Goal: Transaction & Acquisition: Obtain resource

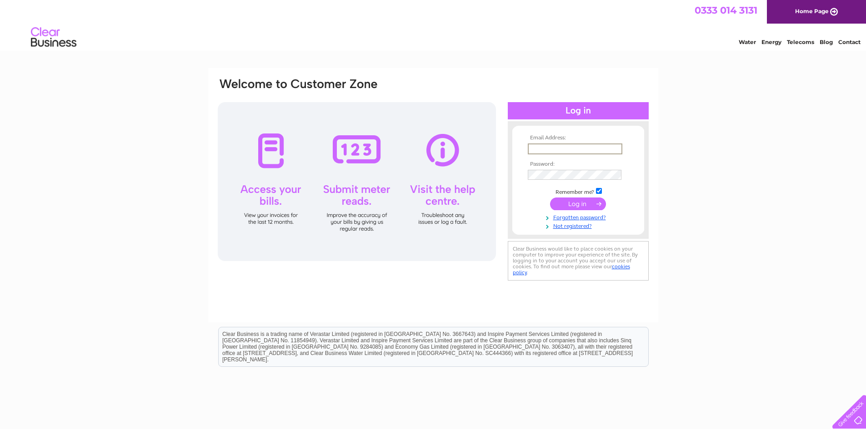
click at [578, 148] on input "text" at bounding box center [575, 149] width 95 height 11
type input "jwallace@perlehotels.com"
click at [784, 180] on div "Email Address: jwallace@perlehotels.com Password: Forgotten password?" at bounding box center [433, 273] width 866 height 410
click at [778, 176] on div "Email Address: jwallace@perlehotels.com Password: Forgotten password?" at bounding box center [433, 273] width 866 height 410
click at [728, 167] on div "Email Address: jwallace@perlehotels.com Password: Forgotten password?" at bounding box center [433, 273] width 866 height 410
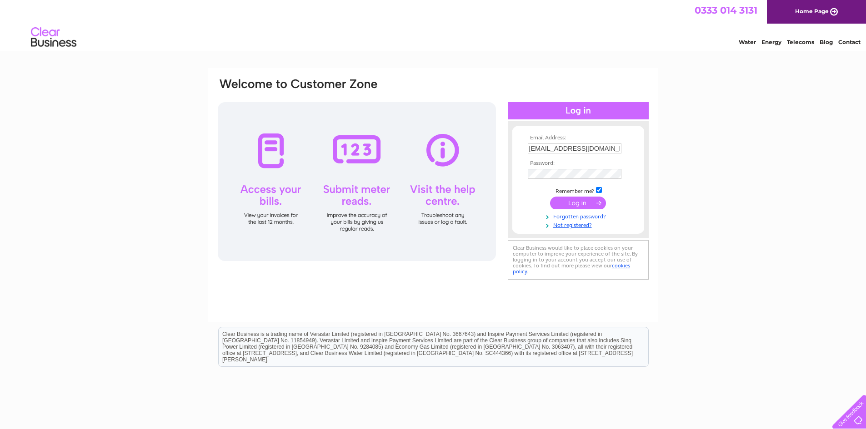
click at [162, 25] on div "Water Energy Telecoms Blog Contact" at bounding box center [433, 39] width 866 height 30
click at [713, 157] on div "Email Address: jwallace@perlehotels.com Password: Forgotten password?" at bounding box center [433, 273] width 866 height 410
click at [571, 145] on input "text" at bounding box center [575, 149] width 95 height 11
type input "Faouf@perlehotels.com"
click at [691, 181] on div "Email Address: Faouf@perlehotels.com Password: Forgotten password?" at bounding box center [433, 273] width 866 height 410
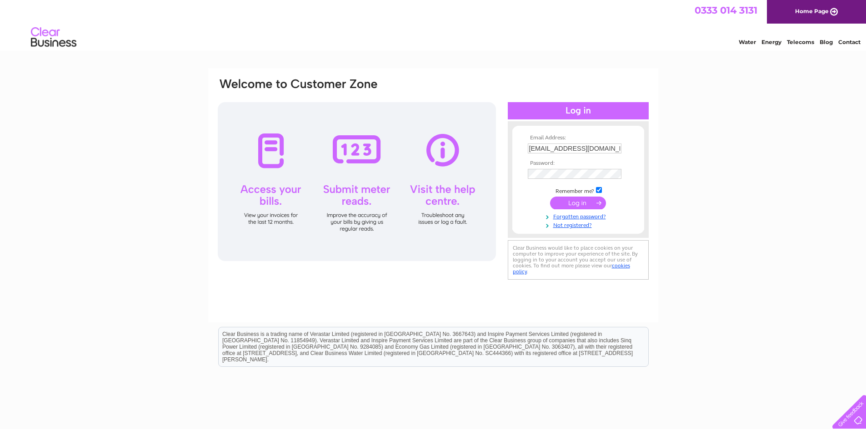
click at [598, 191] on input "checkbox" at bounding box center [599, 190] width 6 height 6
checkbox input "false"
click at [589, 202] on input "submit" at bounding box center [578, 203] width 56 height 13
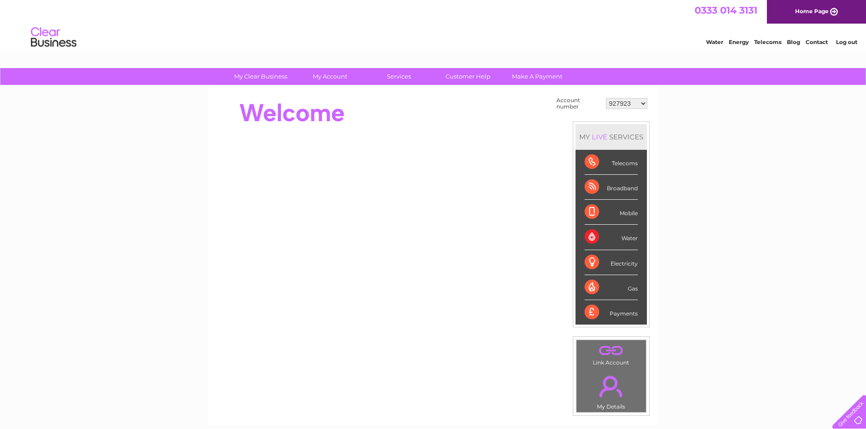
click at [739, 190] on div "My Clear Business Login Details My Details My Preferences Link Account My Accou…" at bounding box center [433, 324] width 866 height 513
click at [643, 106] on select "927923 30325689" at bounding box center [626, 103] width 41 height 11
select select "30325689"
click at [606, 98] on select "927923 30325689" at bounding box center [626, 103] width 41 height 11
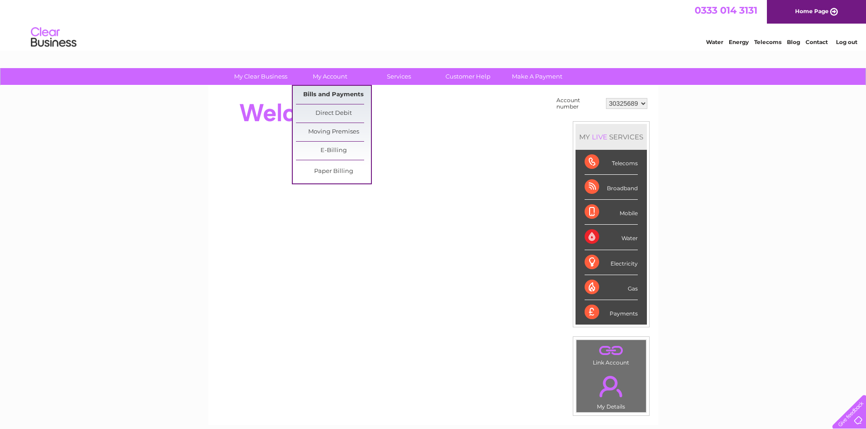
click at [333, 92] on link "Bills and Payments" at bounding box center [333, 95] width 75 height 18
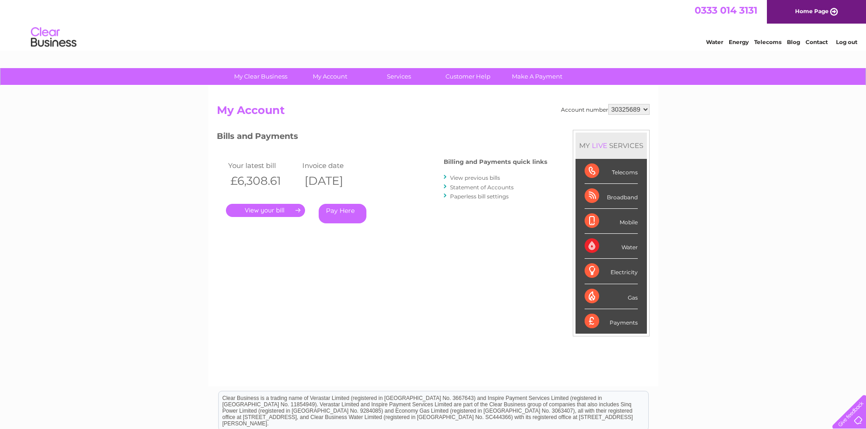
click at [266, 211] on link "." at bounding box center [265, 210] width 79 height 13
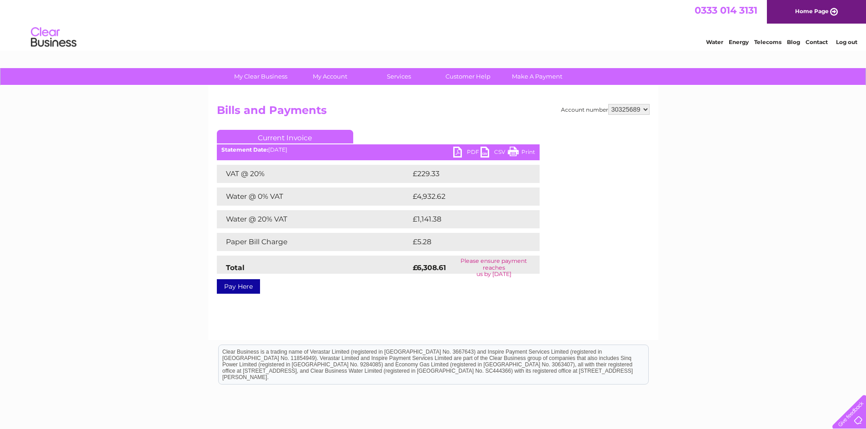
click at [775, 213] on div "My Clear Business Login Details My Details My Preferences Link Account My Accou…" at bounding box center [433, 282] width 866 height 428
click at [464, 147] on link "PDF" at bounding box center [466, 153] width 27 height 13
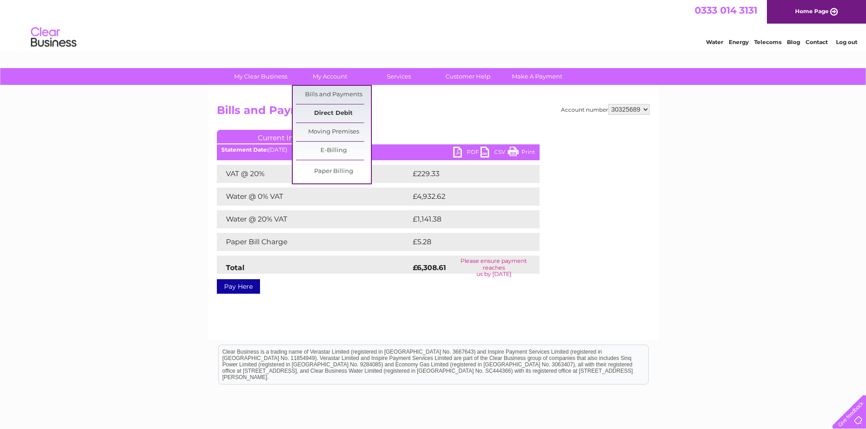
click at [335, 110] on link "Direct Debit" at bounding box center [333, 114] width 75 height 18
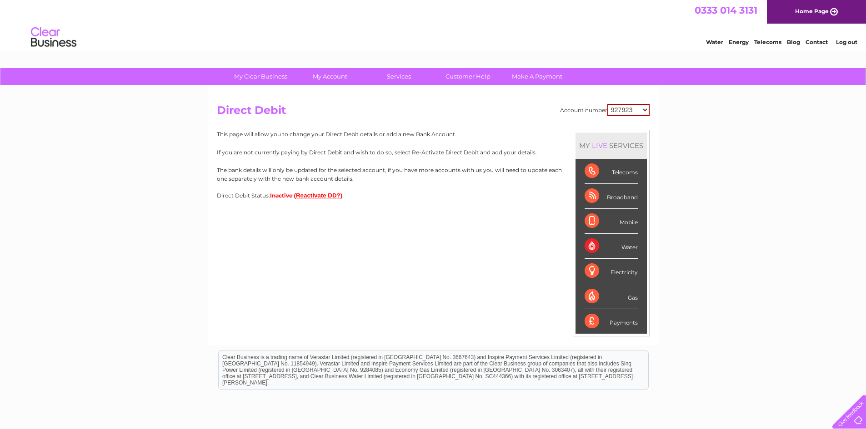
click at [804, 158] on div "My Clear Business Login Details My Details My Preferences Link Account My Accou…" at bounding box center [433, 284] width 866 height 433
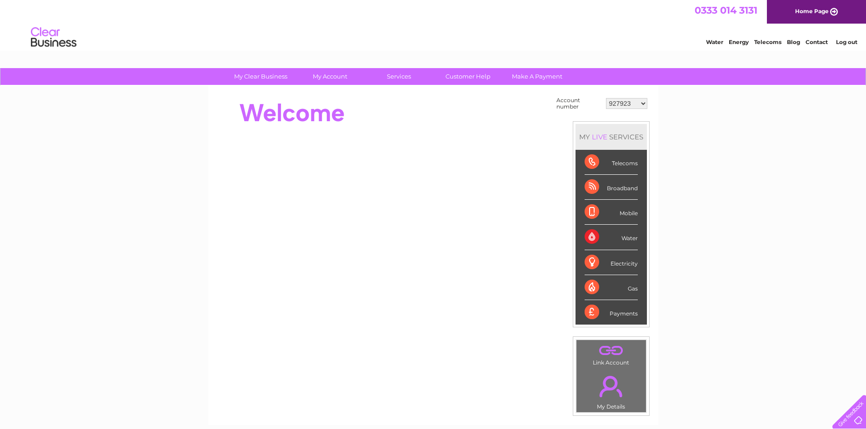
click at [789, 136] on div "My Clear Business Login Details My Details My Preferences Link Account My Accou…" at bounding box center [433, 324] width 866 height 513
